Goal: Task Accomplishment & Management: Complete application form

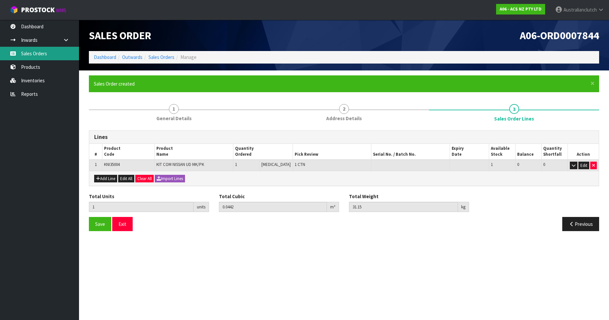
drag, startPoint x: 0, startPoint y: 0, endPoint x: 27, endPoint y: 50, distance: 56.4
click at [27, 50] on link "Sales Orders" at bounding box center [39, 53] width 79 height 13
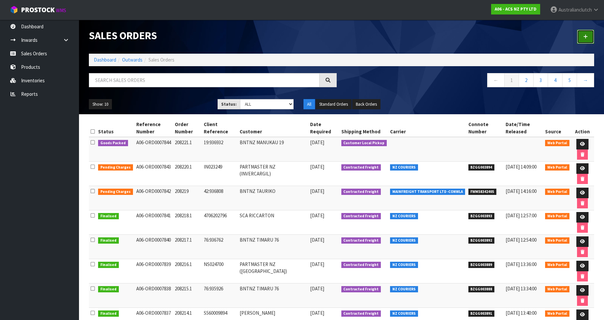
click at [584, 33] on link at bounding box center [585, 37] width 17 height 14
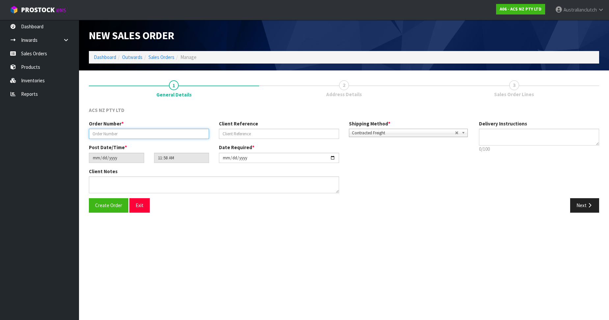
drag, startPoint x: 138, startPoint y: 133, endPoint x: 146, endPoint y: 137, distance: 8.7
click at [138, 133] on input "text" at bounding box center [149, 134] width 120 height 10
paste input "208222.1"
type input "208222.1"
click at [247, 133] on input "text" at bounding box center [279, 134] width 120 height 10
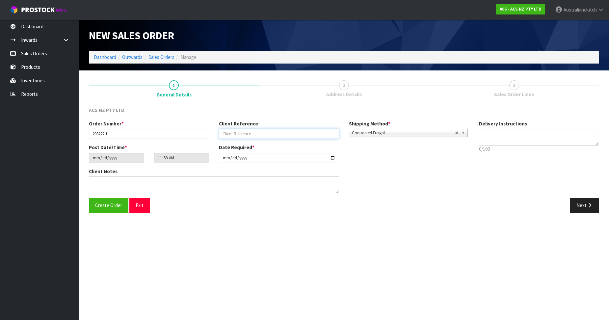
paste input "16:936966"
type input "16:936966"
click at [547, 140] on textarea at bounding box center [539, 137] width 120 height 17
type textarea "PLEASE SEND VIA NZC"
click at [579, 212] on button "Next" at bounding box center [584, 205] width 29 height 14
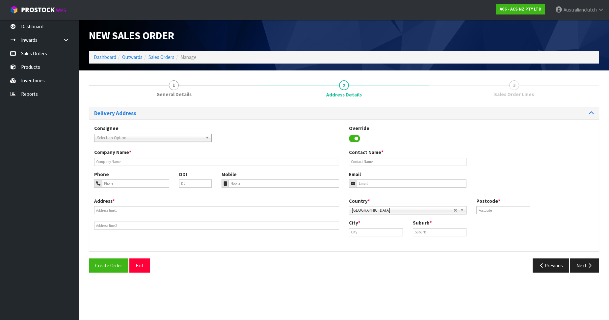
click at [122, 127] on div "Consignee 000001.BAY MECHANICS - BAY MECHANICS 000001A - BRAKE & TRANSMISSION N…" at bounding box center [152, 133] width 127 height 17
click at [130, 133] on div "Consignee 000001.BAY MECHANICS - BAY MECHANICS 000001A - BRAKE & TRANSMISSION N…" at bounding box center [152, 133] width 127 height 17
click at [137, 134] on span "Select an Option" at bounding box center [150, 138] width 106 height 8
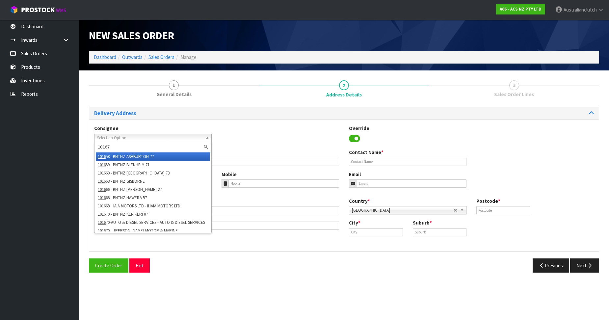
type input "101679"
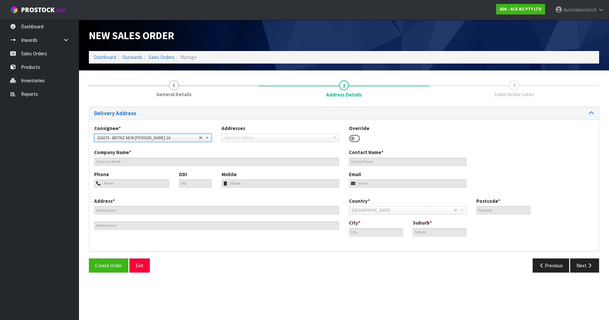
type input "BNTNZ NEW [PERSON_NAME] 16"
type input "[STREET_ADDRESS]"
type input "0640"
type input "[GEOGRAPHIC_DATA]"
type input "NEW [PERSON_NAME]"
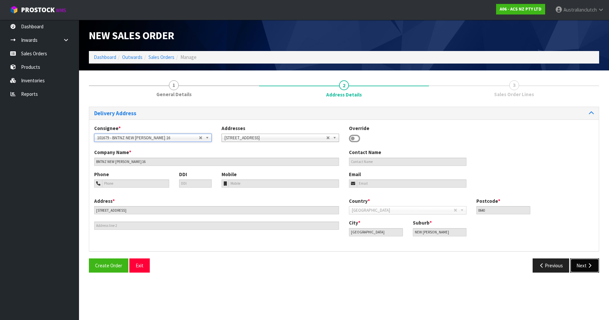
click at [592, 258] on button "Next" at bounding box center [584, 265] width 29 height 14
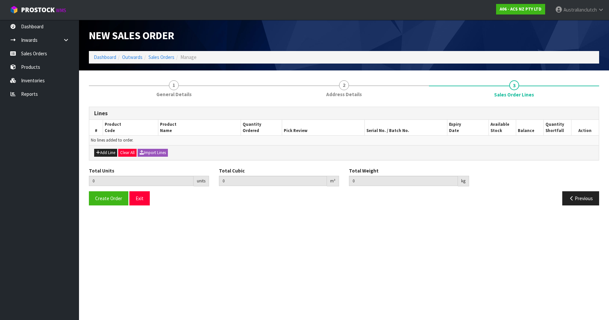
click at [111, 148] on div "Add Line Clear All Import Lines" at bounding box center [343, 152] width 509 height 15
drag, startPoint x: 119, startPoint y: 140, endPoint x: 114, endPoint y: 146, distance: 8.6
click at [119, 141] on td "No lines added to order." at bounding box center [343, 141] width 509 height 10
click at [108, 150] on div "Add Line Clear All Import Lines" at bounding box center [343, 152] width 509 height 15
click at [108, 151] on button "Add Line" at bounding box center [105, 153] width 23 height 8
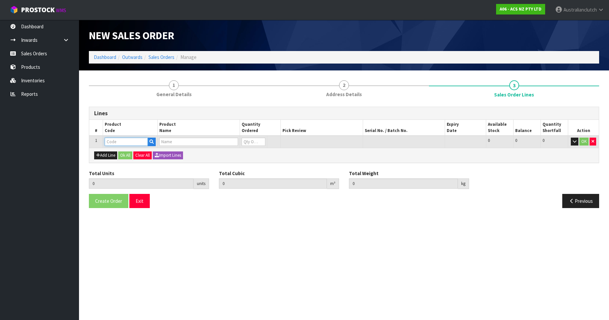
click at [123, 139] on input "text" at bounding box center [126, 142] width 43 height 8
paste input "MCNI056"
type input "MCNI056"
type input "0.000000"
type input "0.000"
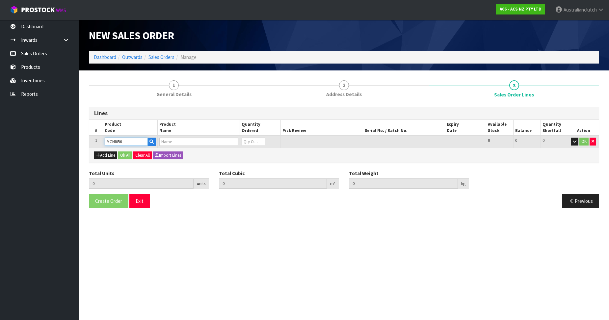
type input "CLUTCH M/CYL NISSAN 15.87MM (5/8")"
type input "0"
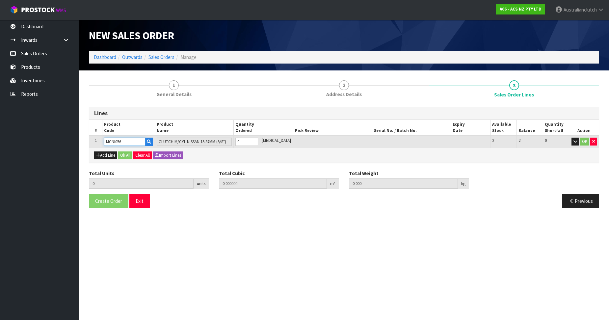
type input "MCNI056"
type input "1"
type input "0.002981"
type input "0.55"
type input "1"
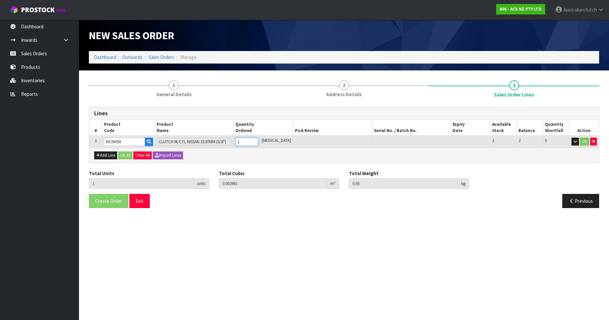
click at [258, 139] on input "1" at bounding box center [246, 142] width 23 height 8
drag, startPoint x: 577, startPoint y: 144, endPoint x: 581, endPoint y: 143, distance: 3.3
click at [578, 144] on td "OK" at bounding box center [584, 142] width 30 height 12
click at [583, 143] on button "OK" at bounding box center [584, 142] width 9 height 8
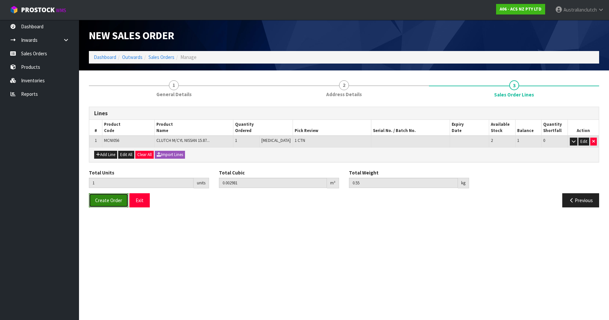
click at [107, 194] on button "Create Order" at bounding box center [108, 200] width 39 height 14
